Goal: Transaction & Acquisition: Obtain resource

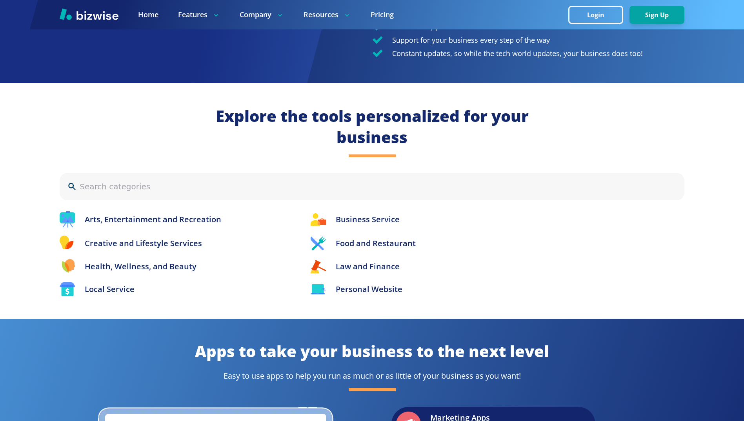
scroll to position [747, 0]
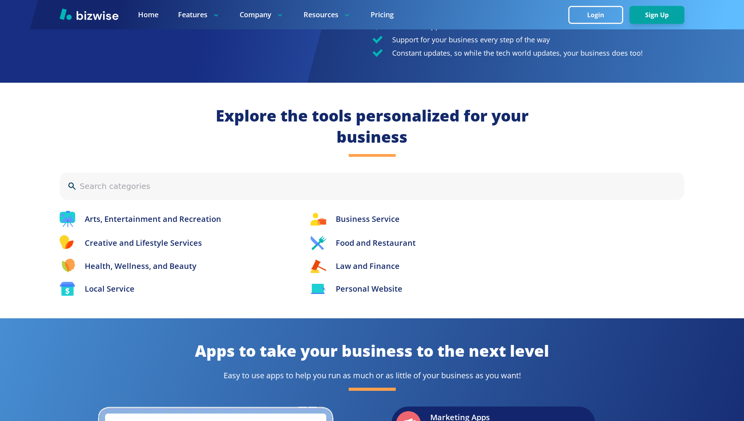
click at [376, 224] on p "Business Service" at bounding box center [368, 219] width 64 height 12
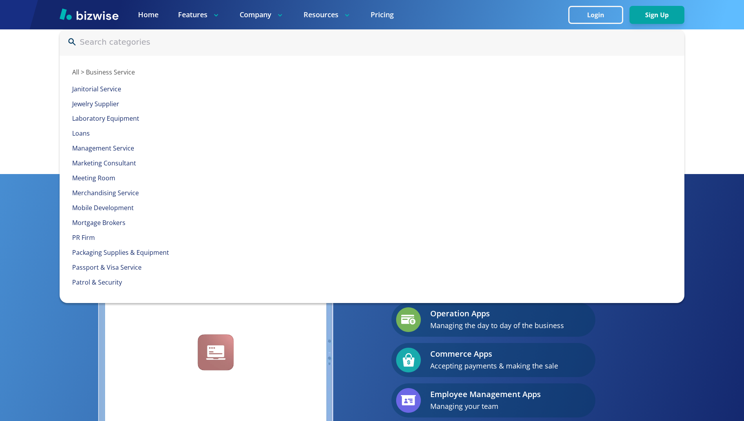
scroll to position [866, 0]
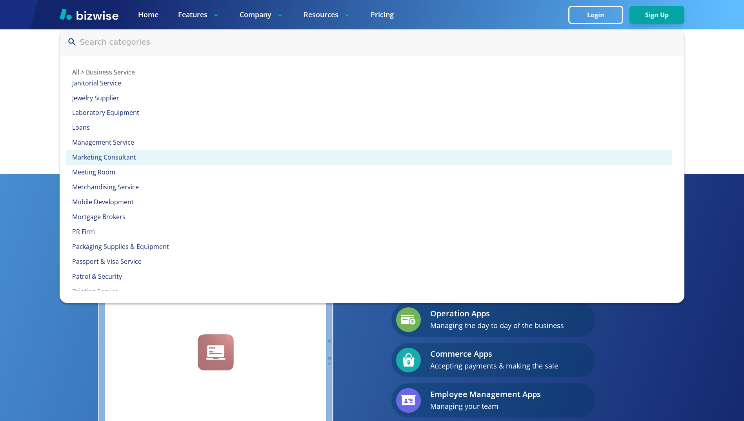
click at [199, 164] on div "Marketing Consultant" at bounding box center [369, 157] width 606 height 15
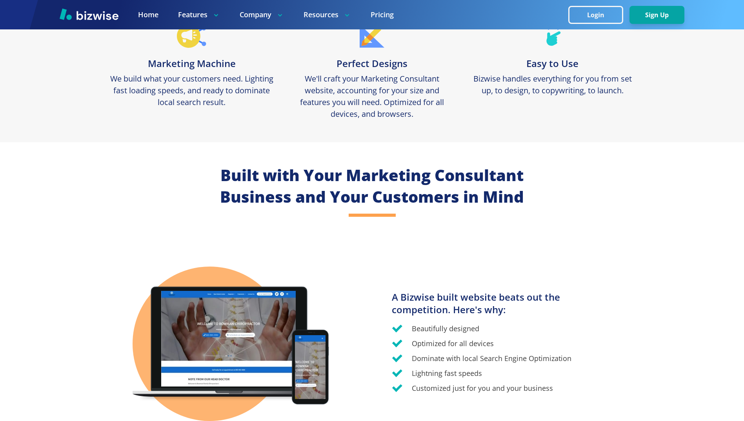
scroll to position [436, 0]
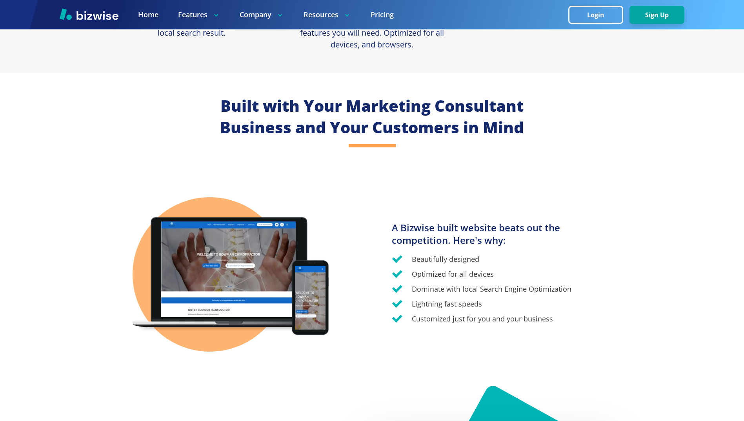
click at [387, 16] on link "Pricing" at bounding box center [381, 15] width 23 height 10
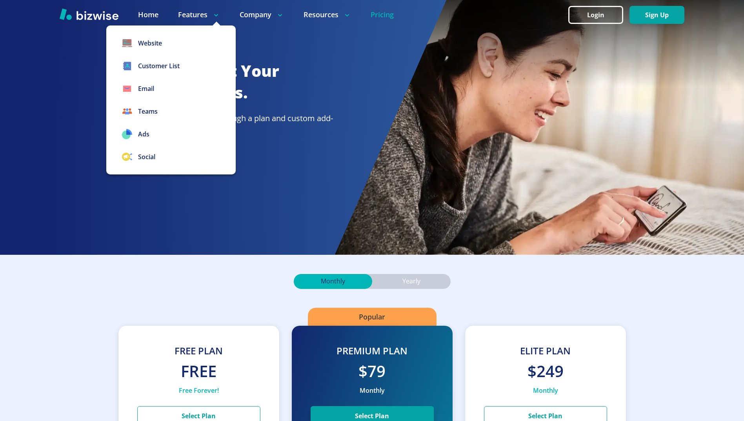
click at [175, 40] on link "Website" at bounding box center [170, 43] width 129 height 23
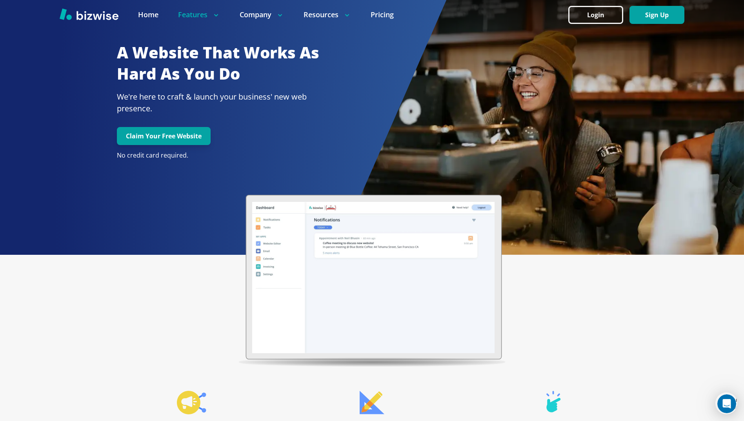
click at [197, 138] on button "Claim Your Free Website" at bounding box center [164, 136] width 94 height 18
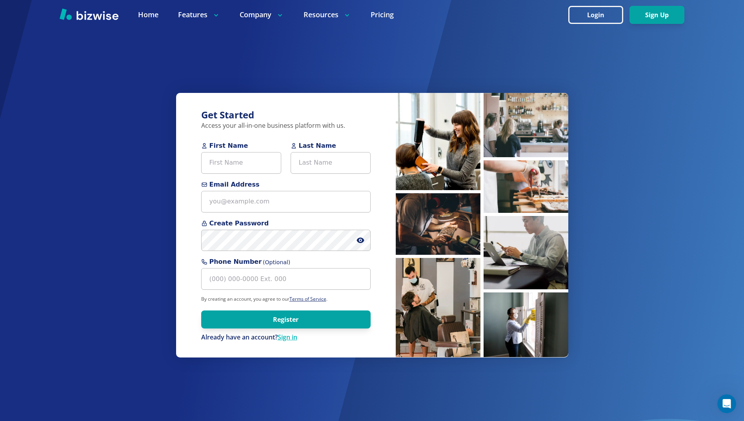
click at [100, 18] on img at bounding box center [89, 14] width 59 height 12
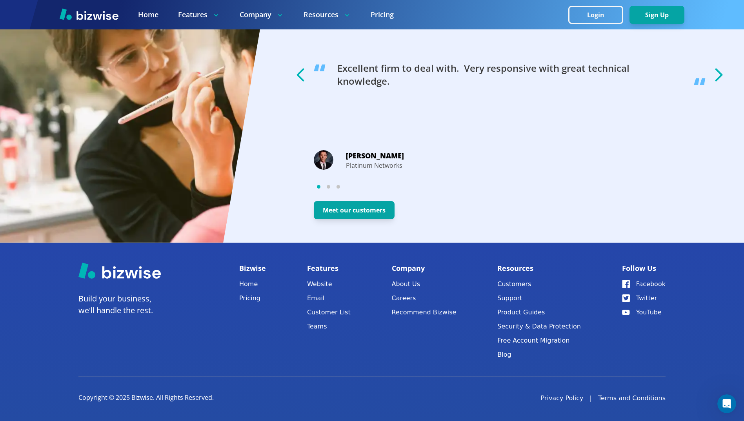
scroll to position [1434, 0]
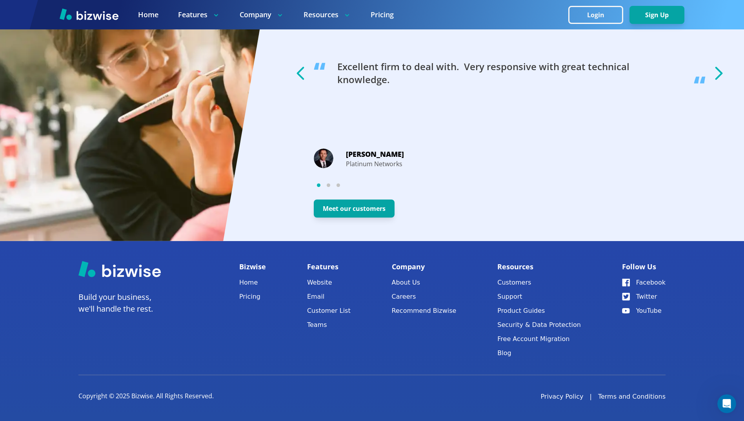
click at [247, 298] on link "Pricing" at bounding box center [252, 296] width 27 height 11
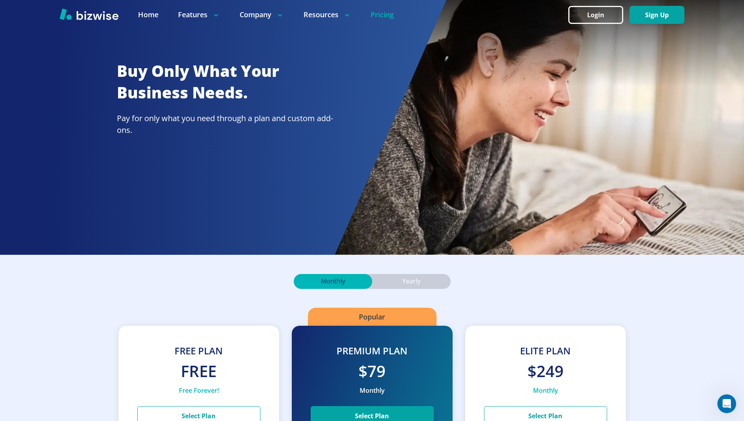
drag, startPoint x: 425, startPoint y: 282, endPoint x: 421, endPoint y: 281, distance: 4.2
click at [425, 282] on div "Yearly" at bounding box center [411, 281] width 78 height 15
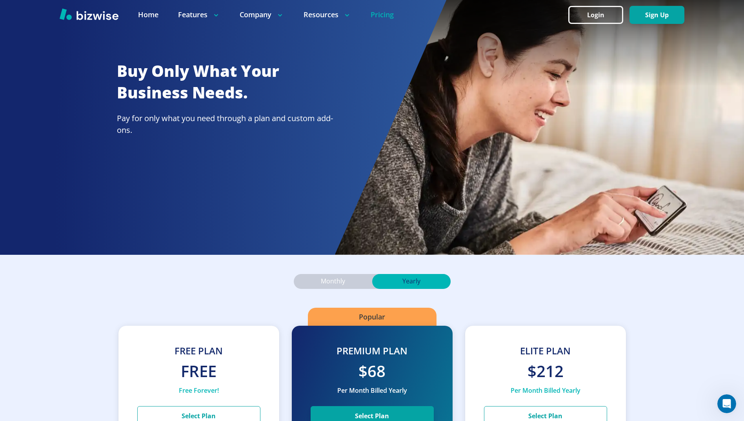
click at [144, 29] on div at bounding box center [372, 14] width 744 height 29
click at [148, 16] on link "Home" at bounding box center [148, 15] width 20 height 10
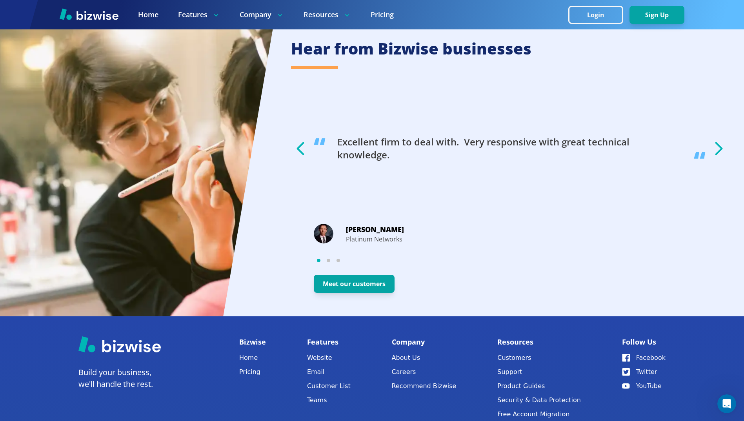
scroll to position [1434, 0]
